Goal: Answer question/provide support: Share knowledge or assist other users

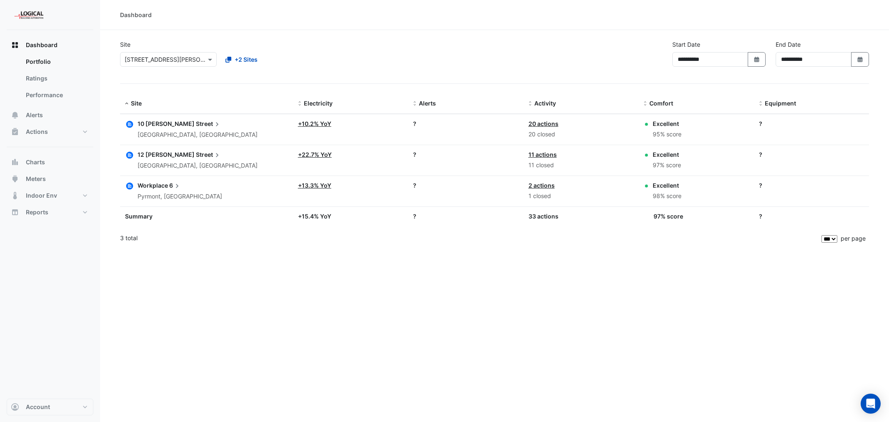
select select "***"
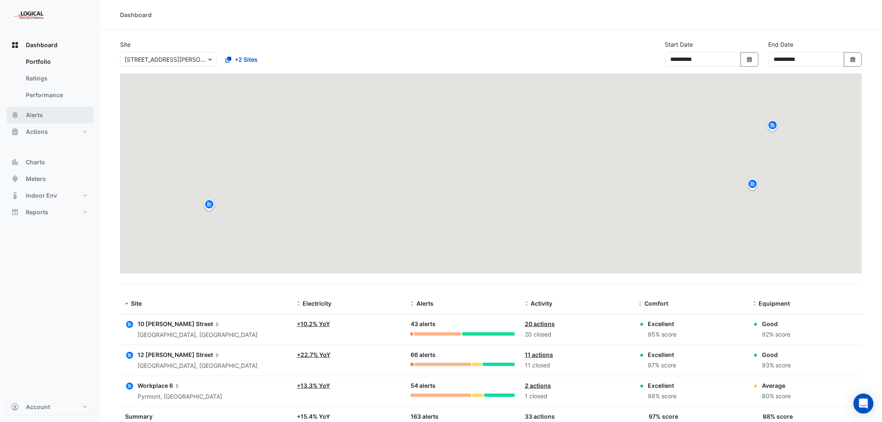
click at [36, 114] on span "Alerts" at bounding box center [34, 115] width 17 height 8
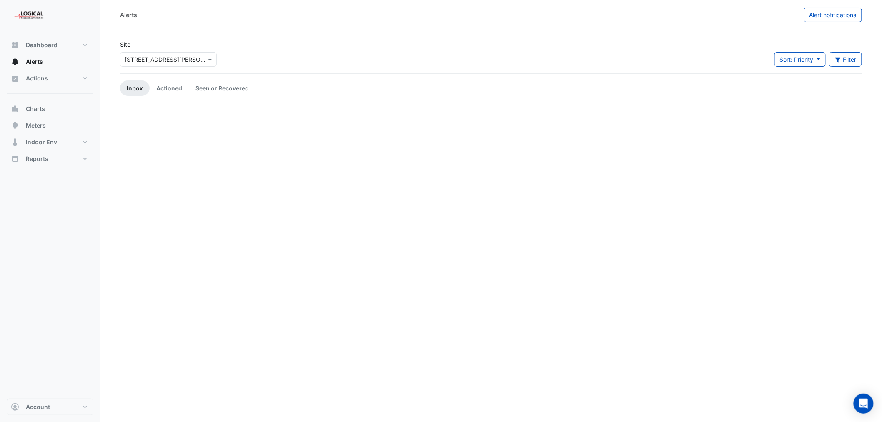
click at [177, 55] on input "text" at bounding box center [160, 59] width 71 height 9
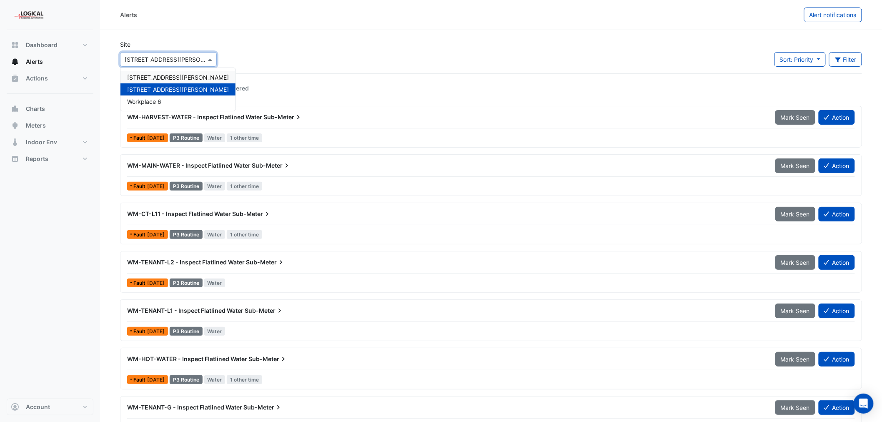
click at [145, 76] on span "[STREET_ADDRESS][PERSON_NAME]" at bounding box center [178, 77] width 102 height 7
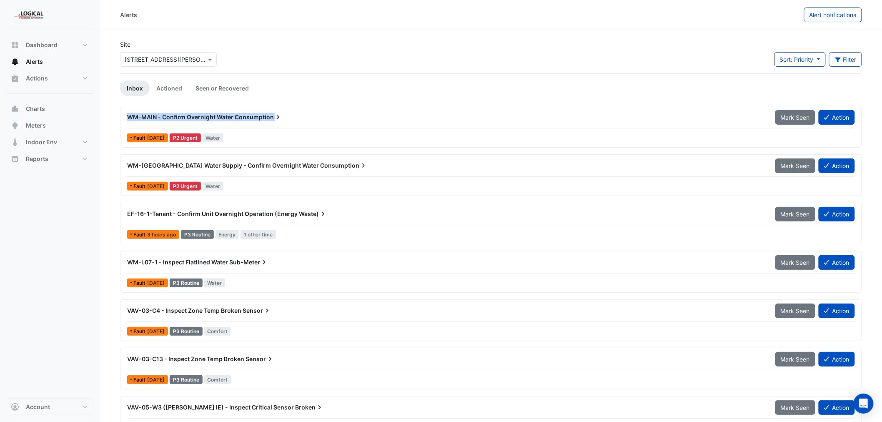
drag, startPoint x: 278, startPoint y: 116, endPoint x: 122, endPoint y: 120, distance: 155.5
click at [122, 120] on div "WM-MAIN - Confirm Overnight Water Consumption" at bounding box center [446, 117] width 648 height 15
copy div "WM-MAIN - Confirm Overnight Water Consumption Mark Seen Action"
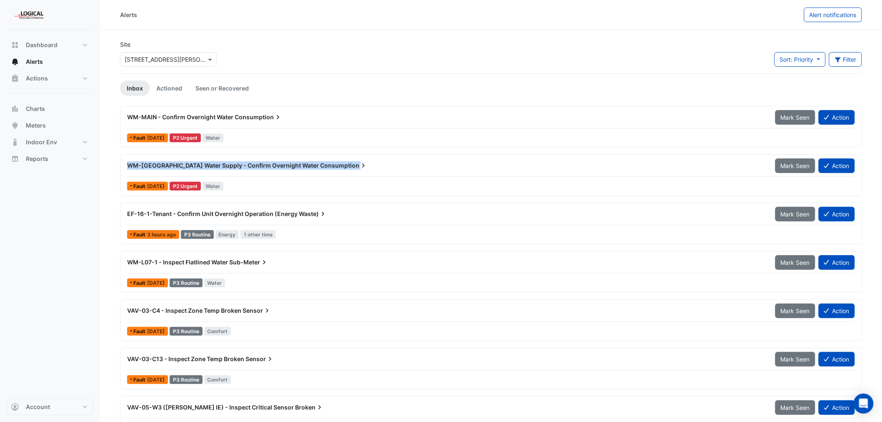
drag, startPoint x: 339, startPoint y: 167, endPoint x: 126, endPoint y: 161, distance: 212.6
click at [126, 161] on div "WM-North Tower Water Supply - Confirm Overnight Water Consumption" at bounding box center [446, 165] width 648 height 15
copy div "WM-North Tower Water Supply - Confirm Overnight Water Consumption Mark Seen Act…"
drag, startPoint x: 269, startPoint y: 261, endPoint x: 118, endPoint y: 264, distance: 150.4
click at [118, 264] on section "Site × 10 Shelley Street Sort: Priority Priority Updated Filter Title Priority …" at bounding box center [491, 258] width 782 height 456
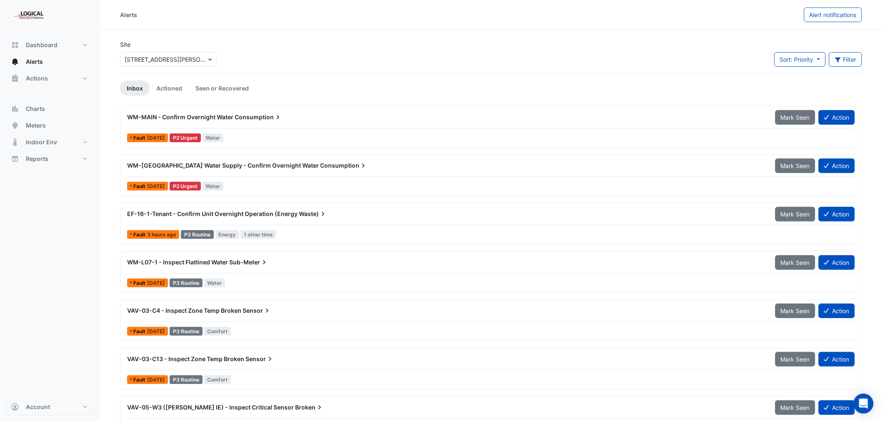
click at [186, 262] on span "WM-L07-1 - Inspect Flatlined Water" at bounding box center [177, 261] width 101 height 7
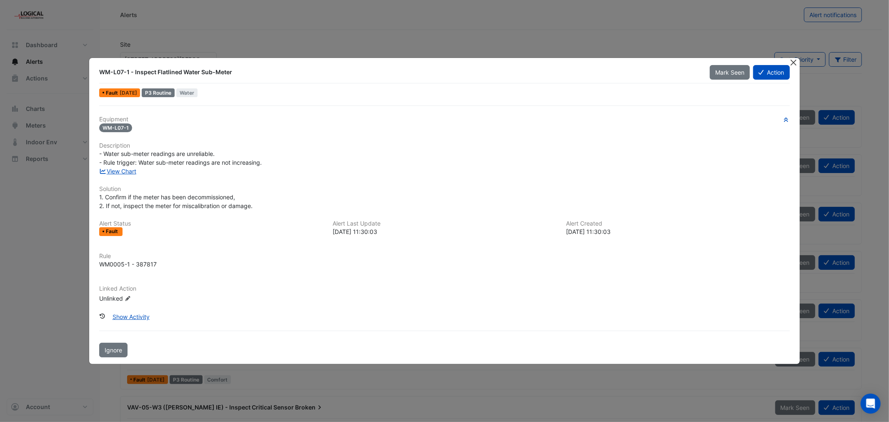
click at [794, 62] on button "Close" at bounding box center [793, 62] width 9 height 9
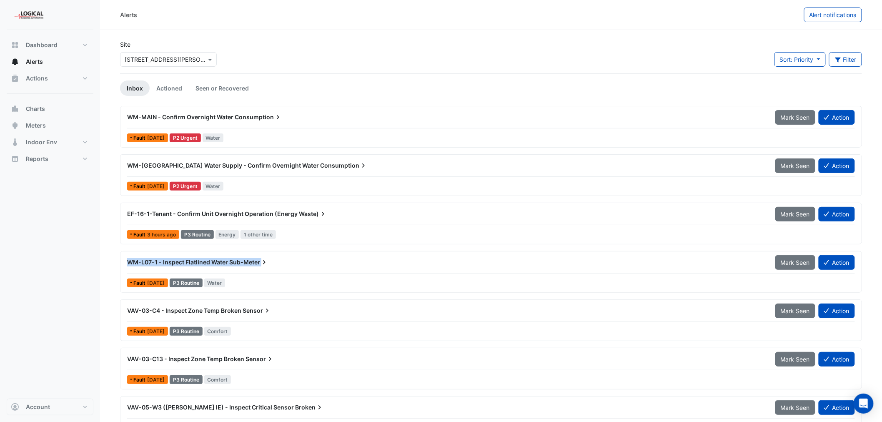
drag, startPoint x: 267, startPoint y: 261, endPoint x: 124, endPoint y: 261, distance: 142.9
click at [124, 261] on div "WM-L07-1 - Inspect Flatlined Water Sub-Meter" at bounding box center [446, 262] width 648 height 15
copy div "WM-L07-1 - Inspect Flatlined Water Sub-Meter Mark Seen Action"
drag, startPoint x: 270, startPoint y: 310, endPoint x: 124, endPoint y: 317, distance: 145.6
click at [124, 317] on div "VAV-03-C4 - Inspect Zone Temp Broken Sensor" at bounding box center [446, 310] width 648 height 15
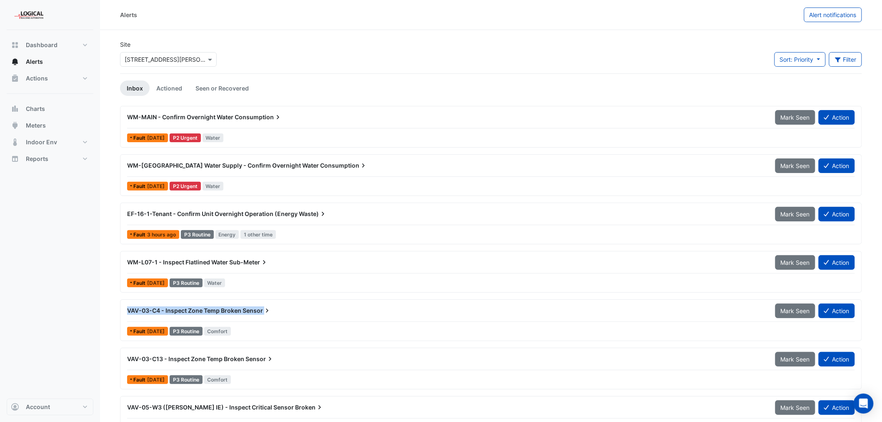
copy div "VAV-03-C4 - Inspect Zone Temp Broken Sensor Mark Seen Action"
drag, startPoint x: 272, startPoint y: 359, endPoint x: 123, endPoint y: 357, distance: 148.8
click at [123, 357] on div "VAV-03-C13 - Inspect Zone Temp Broken Sensor" at bounding box center [446, 358] width 648 height 15
copy div "VAV-03-C13 - Inspect Zone Temp Broken Sensor Mark Seen Action"
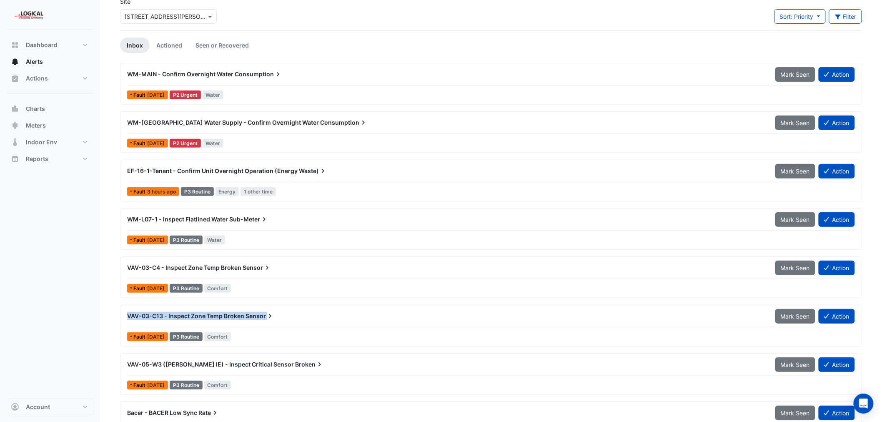
scroll to position [71, 0]
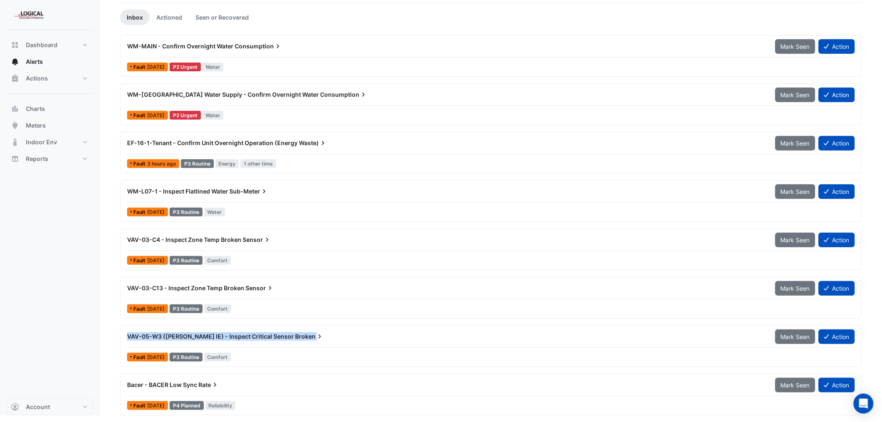
drag, startPoint x: 285, startPoint y: 335, endPoint x: 123, endPoint y: 338, distance: 161.7
click at [123, 338] on div "VAV-05-W3 (NABERS IE) - Inspect Critical Sensor Broken" at bounding box center [446, 336] width 648 height 15
copy div "VAV-05-W3 (NABERS IE) - Inspect Critical Sensor Broken Mark Seen Action"
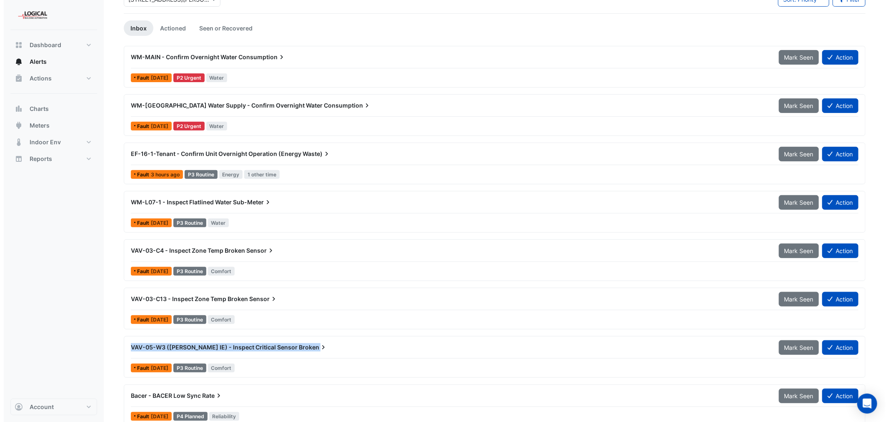
scroll to position [0, 0]
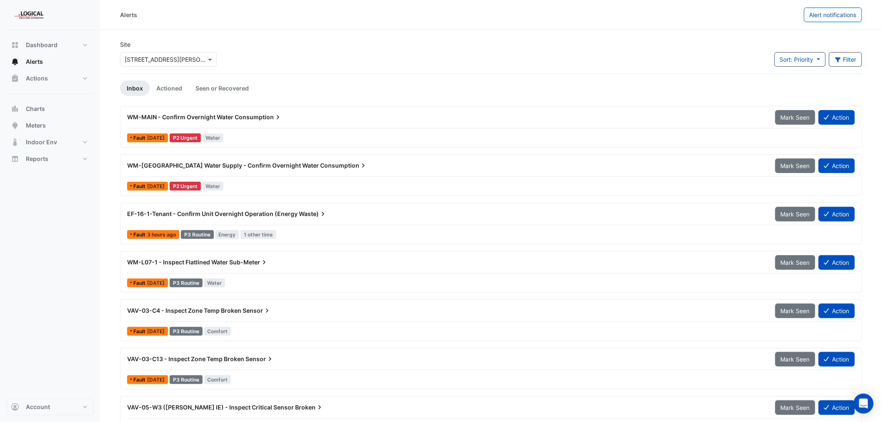
click at [239, 115] on span "Consumption" at bounding box center [258, 117] width 47 height 8
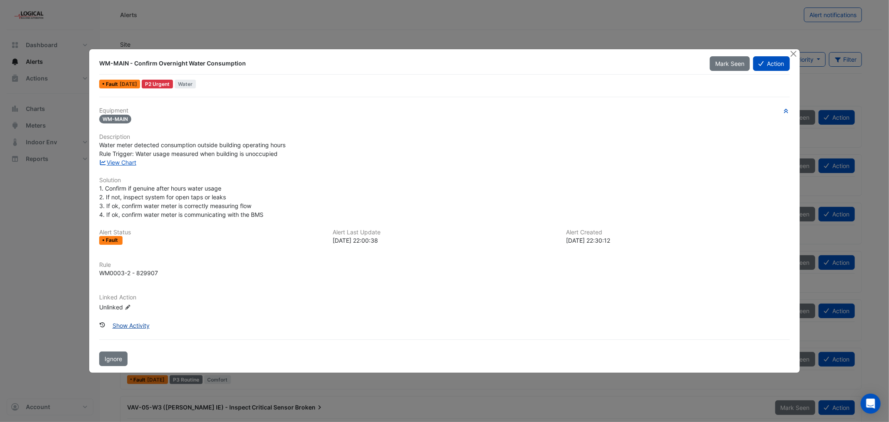
click at [141, 324] on button "Show Activity" at bounding box center [131, 325] width 48 height 15
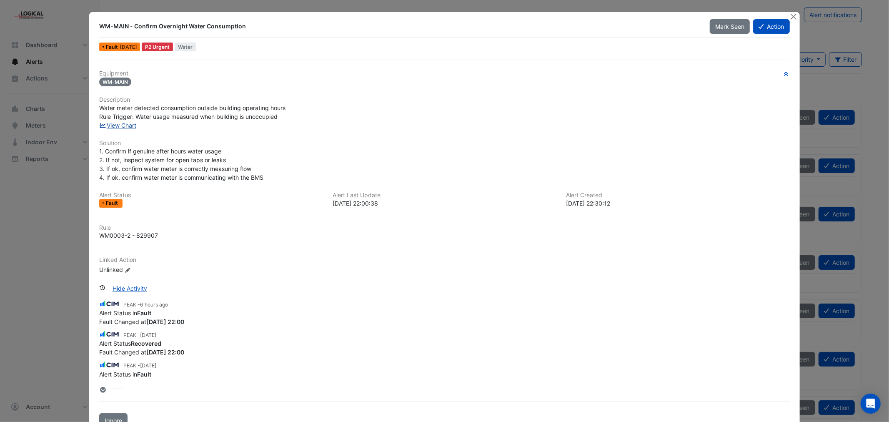
click at [123, 124] on link "View Chart" at bounding box center [117, 125] width 37 height 7
click at [765, 26] on button "Action" at bounding box center [771, 26] width 36 height 15
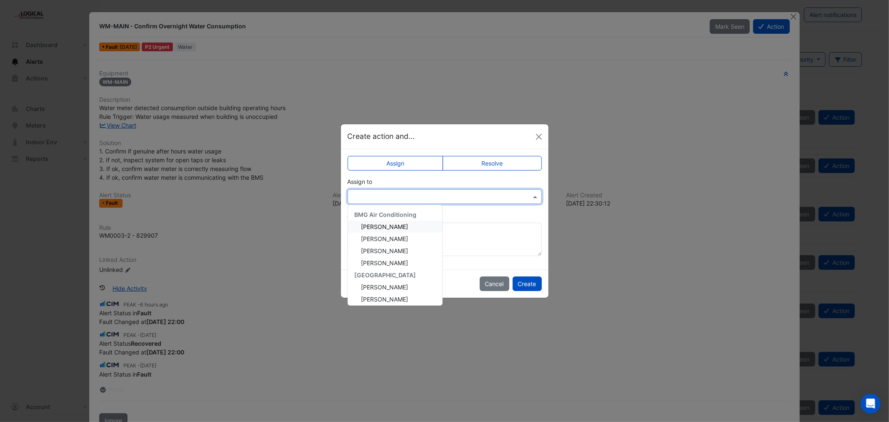
click at [449, 195] on input "text" at bounding box center [436, 196] width 168 height 9
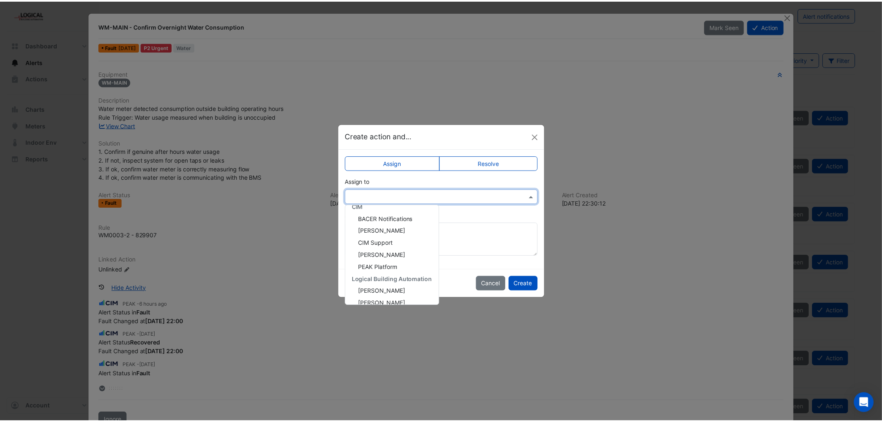
scroll to position [148, 0]
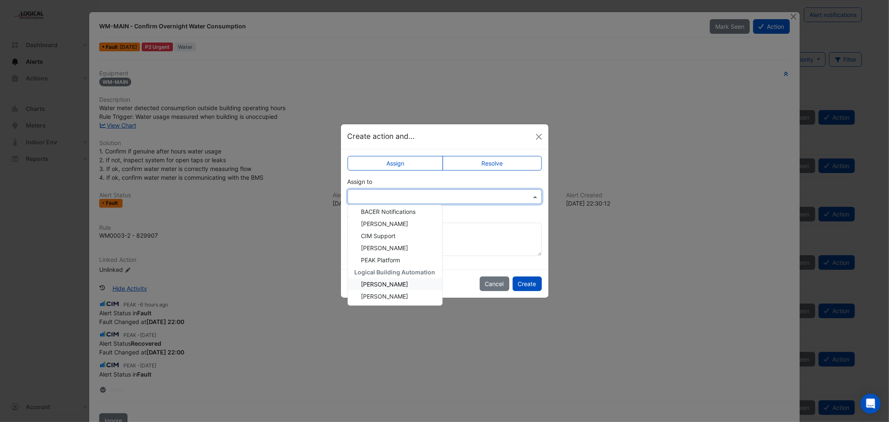
click at [409, 281] on div "Josh Beaman" at bounding box center [395, 284] width 94 height 12
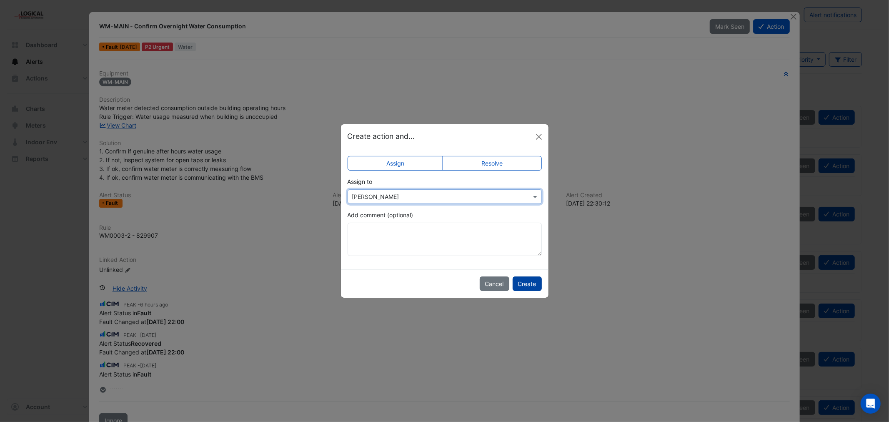
click at [527, 282] on button "Create" at bounding box center [526, 283] width 29 height 15
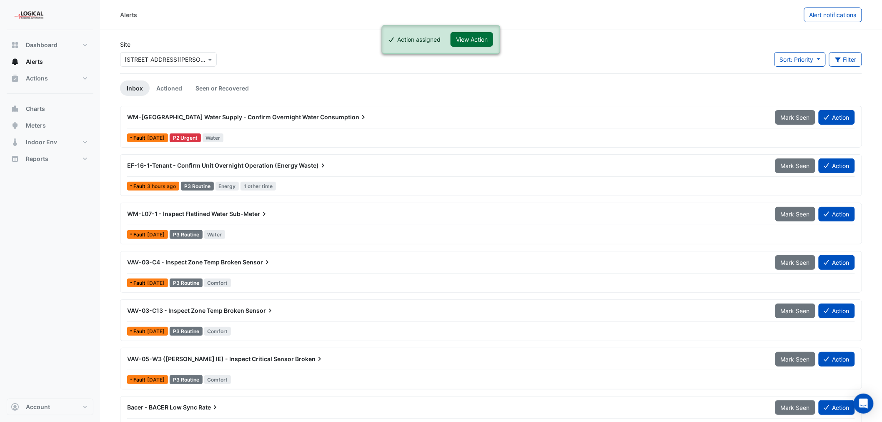
click at [471, 35] on button "View Action" at bounding box center [471, 39] width 42 height 15
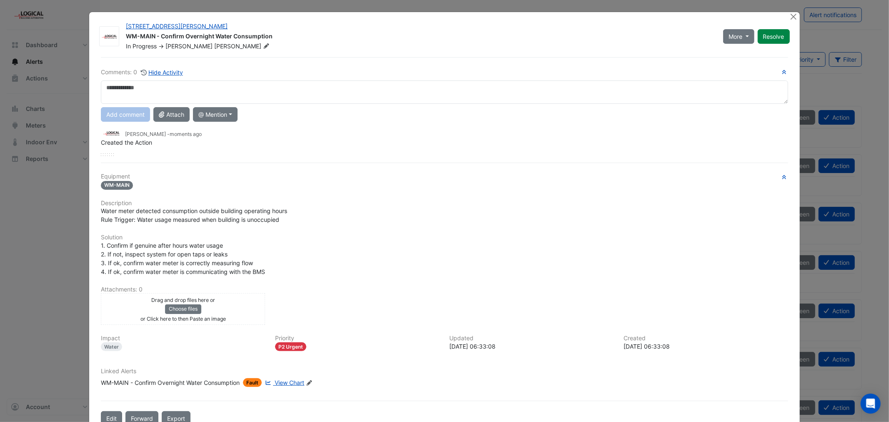
click at [122, 88] on textarea at bounding box center [444, 91] width 687 height 23
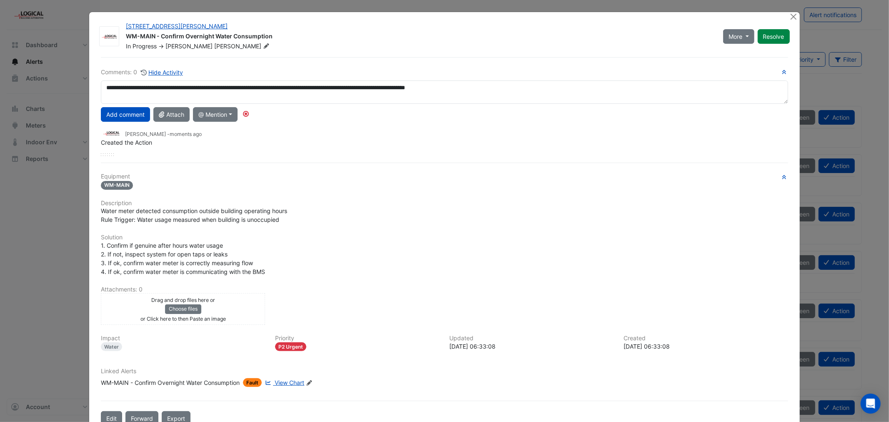
click at [102, 87] on textarea "**********" at bounding box center [444, 91] width 687 height 23
click at [347, 86] on textarea "**********" at bounding box center [444, 91] width 687 height 23
drag, startPoint x: 580, startPoint y: 88, endPoint x: 518, endPoint y: 90, distance: 62.1
click at [518, 90] on textarea "**********" at bounding box center [444, 91] width 687 height 23
click at [176, 90] on textarea "**********" at bounding box center [444, 91] width 687 height 23
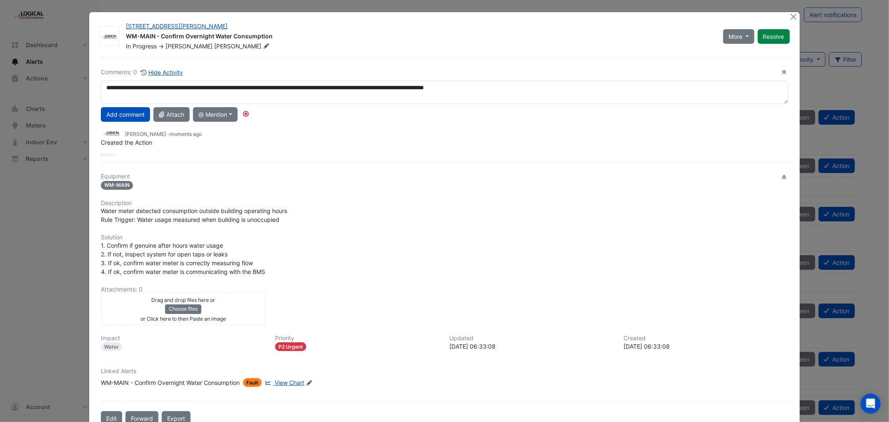
drag, startPoint x: 175, startPoint y: 88, endPoint x: 181, endPoint y: 100, distance: 13.4
click at [177, 92] on textarea "**********" at bounding box center [444, 91] width 687 height 23
type textarea "**********"
click at [115, 113] on button "Add comment" at bounding box center [125, 114] width 49 height 15
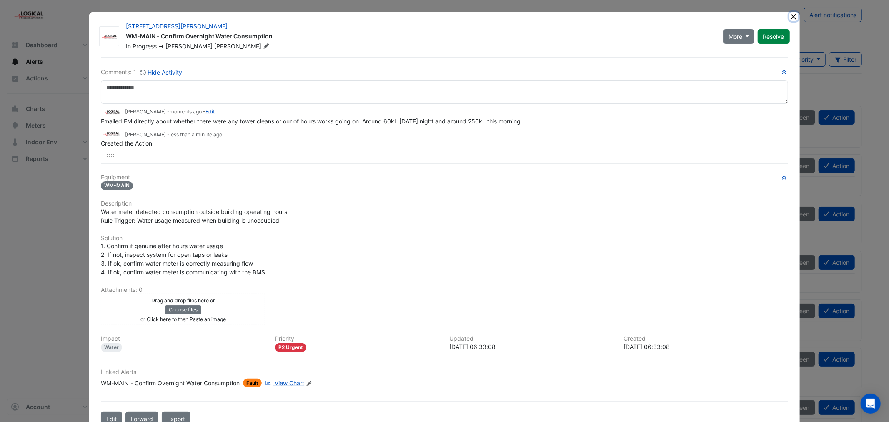
click at [790, 15] on button "Close" at bounding box center [793, 16] width 9 height 9
